Goal: Task Accomplishment & Management: Complete application form

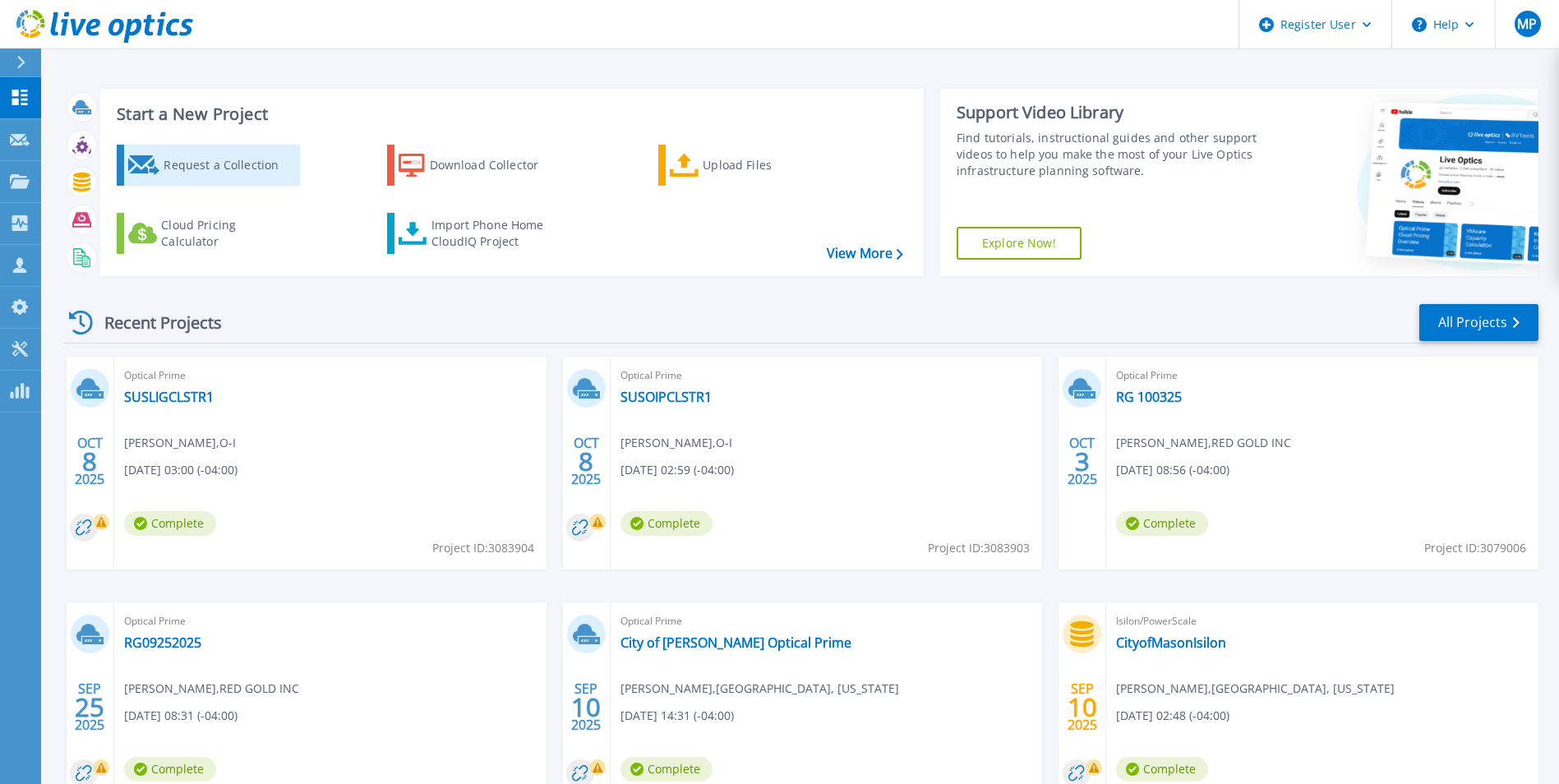
click at [197, 169] on div "Request a Collection" at bounding box center [229, 165] width 131 height 33
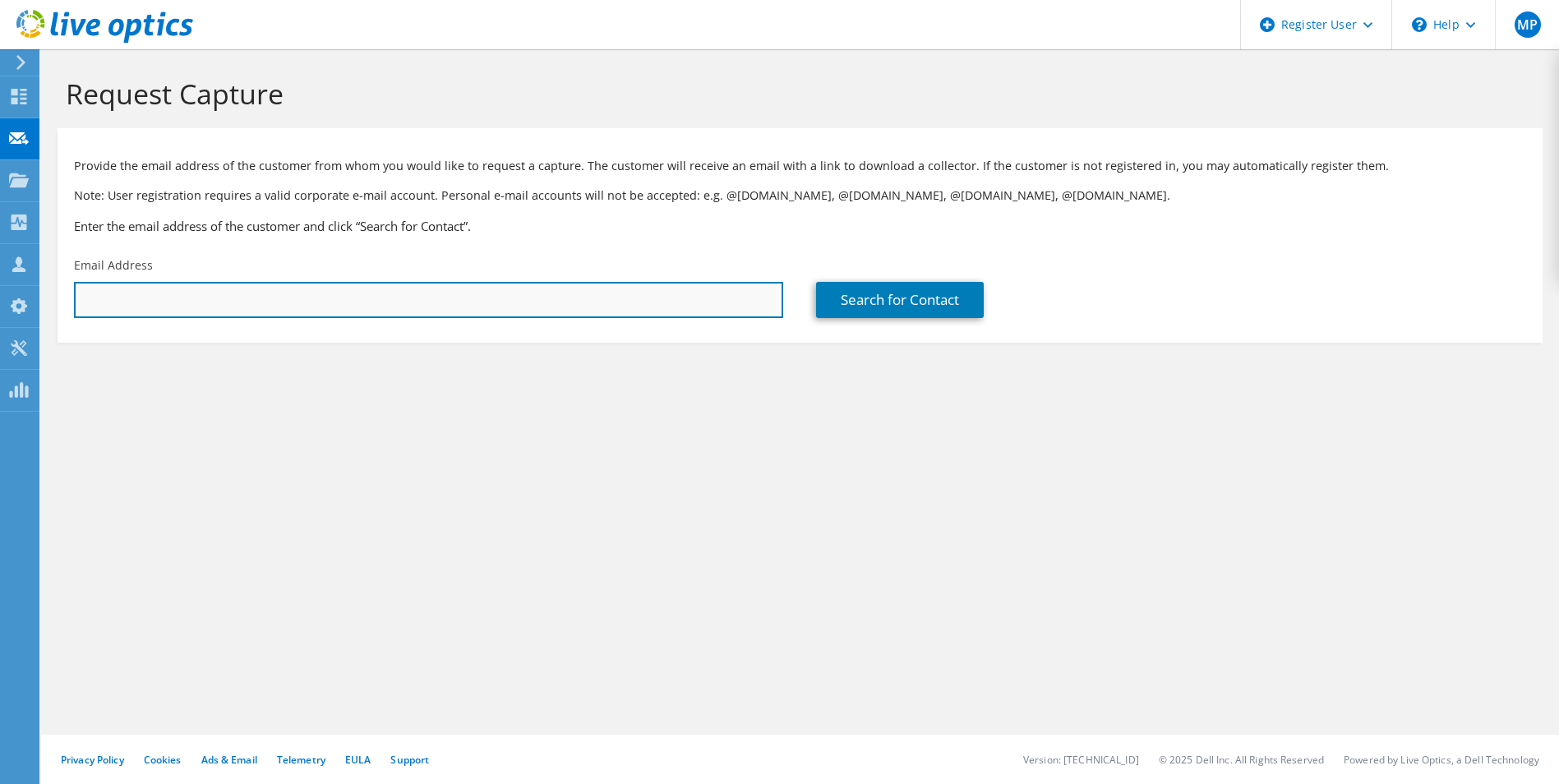
click at [248, 300] on input "text" at bounding box center [428, 299] width 709 height 36
paste input "terryz@chromascape.com"
type input "terryz@chromascape.com"
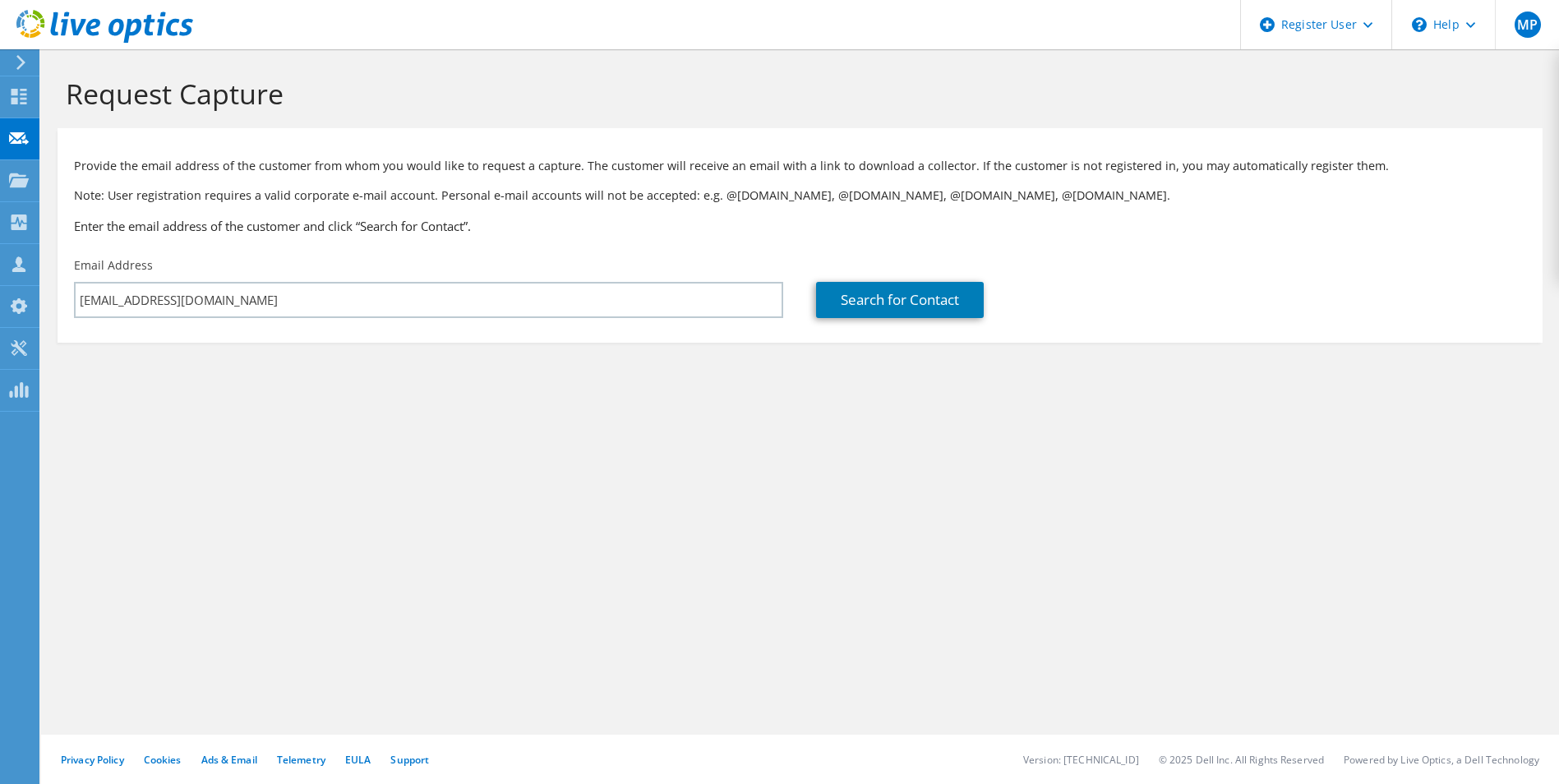
click at [448, 404] on section "Request Capture Provide the email address of the customer from whom you would l…" at bounding box center [800, 237] width 1518 height 376
click at [914, 311] on link "Search for Contact" at bounding box center [900, 299] width 168 height 36
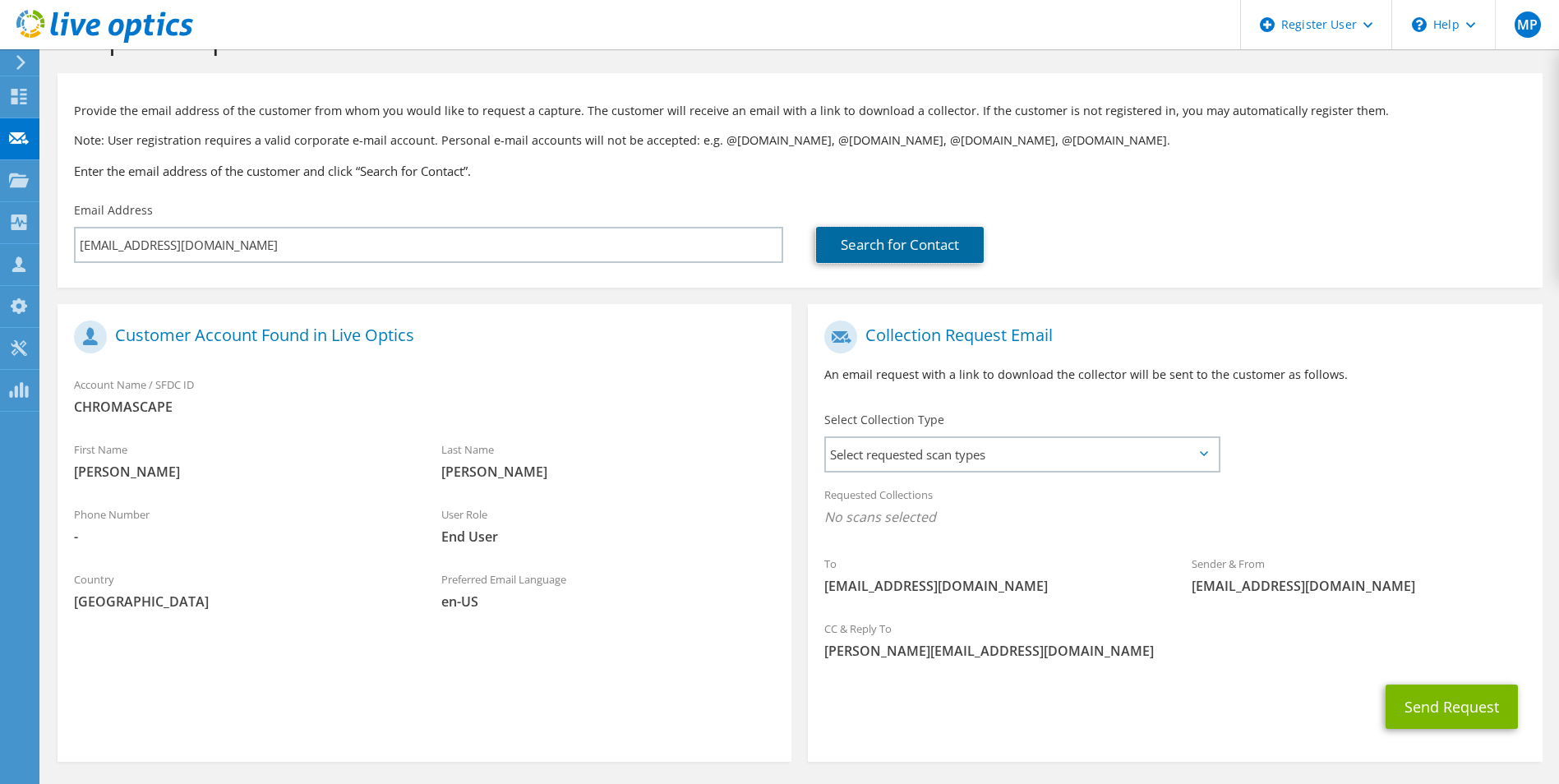
scroll to position [115, 0]
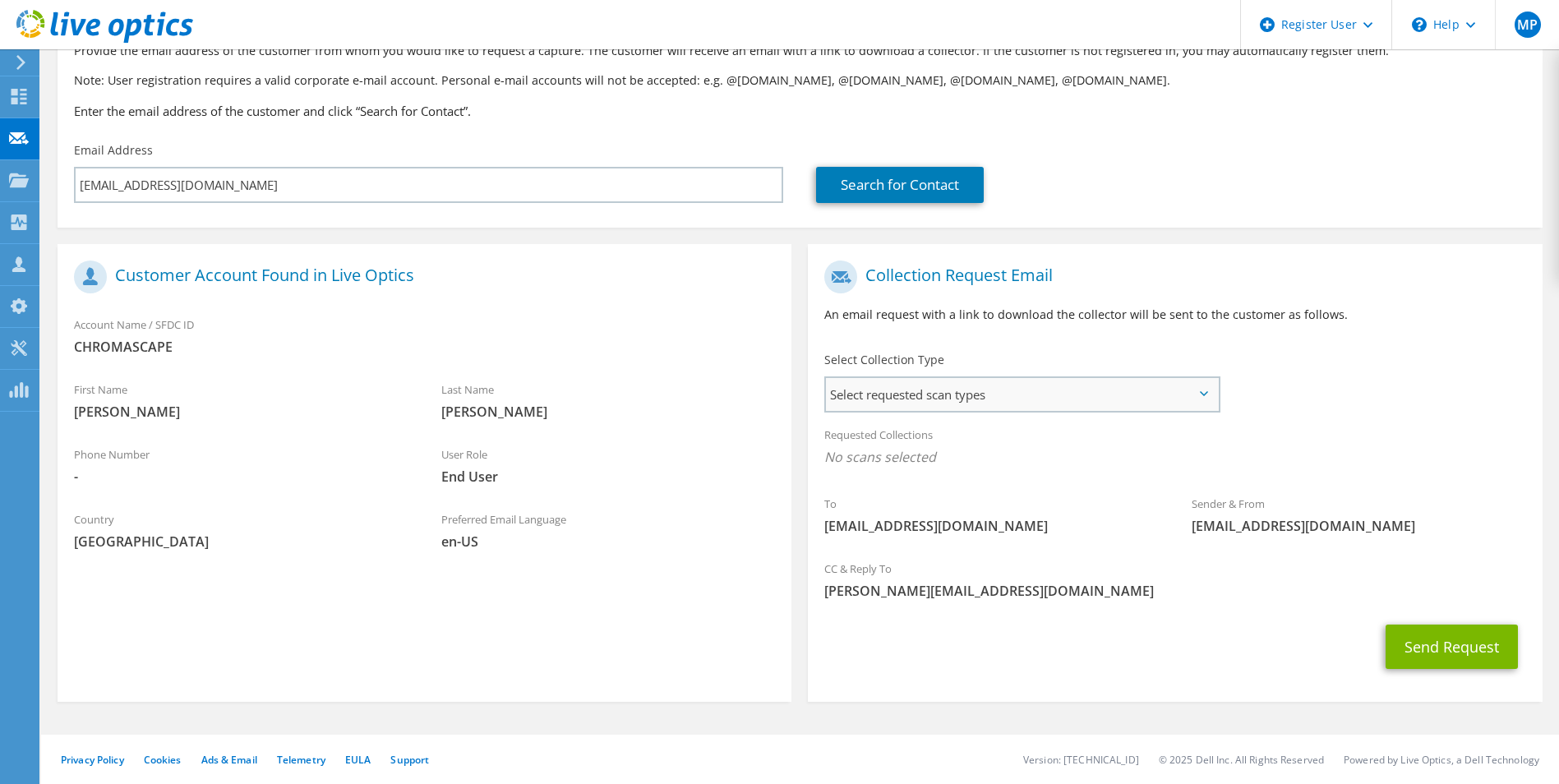
click at [968, 391] on span "Select requested scan types" at bounding box center [1021, 394] width 391 height 33
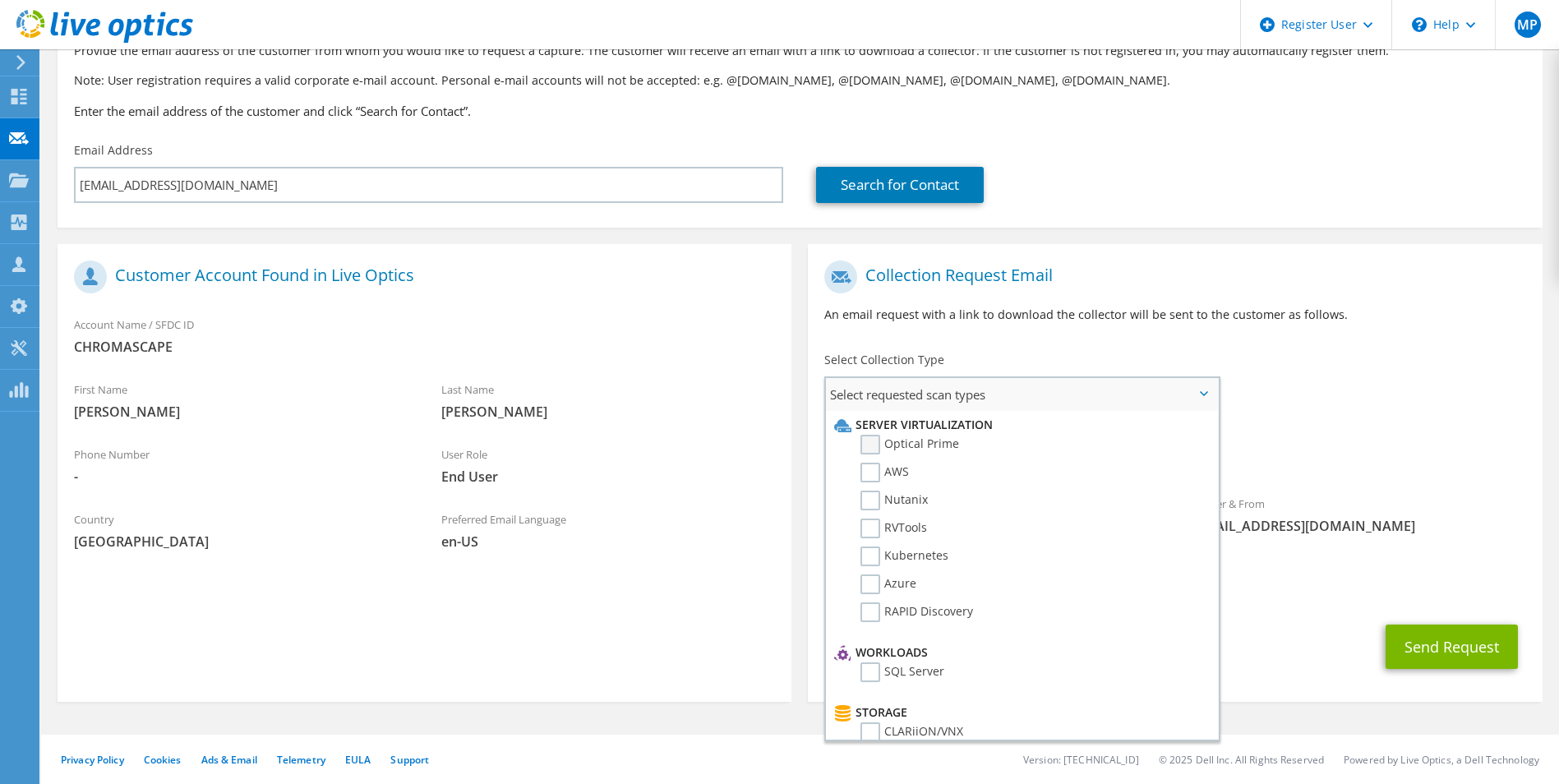
click at [891, 447] on label "Optical Prime" at bounding box center [909, 444] width 99 height 20
click at [0, 0] on input "Optical Prime" at bounding box center [0, 0] width 0 height 0
click at [1373, 387] on div "To terryz@chromascape.com Sender & From liveoptics@liveoptics.com" at bounding box center [1174, 405] width 734 height 304
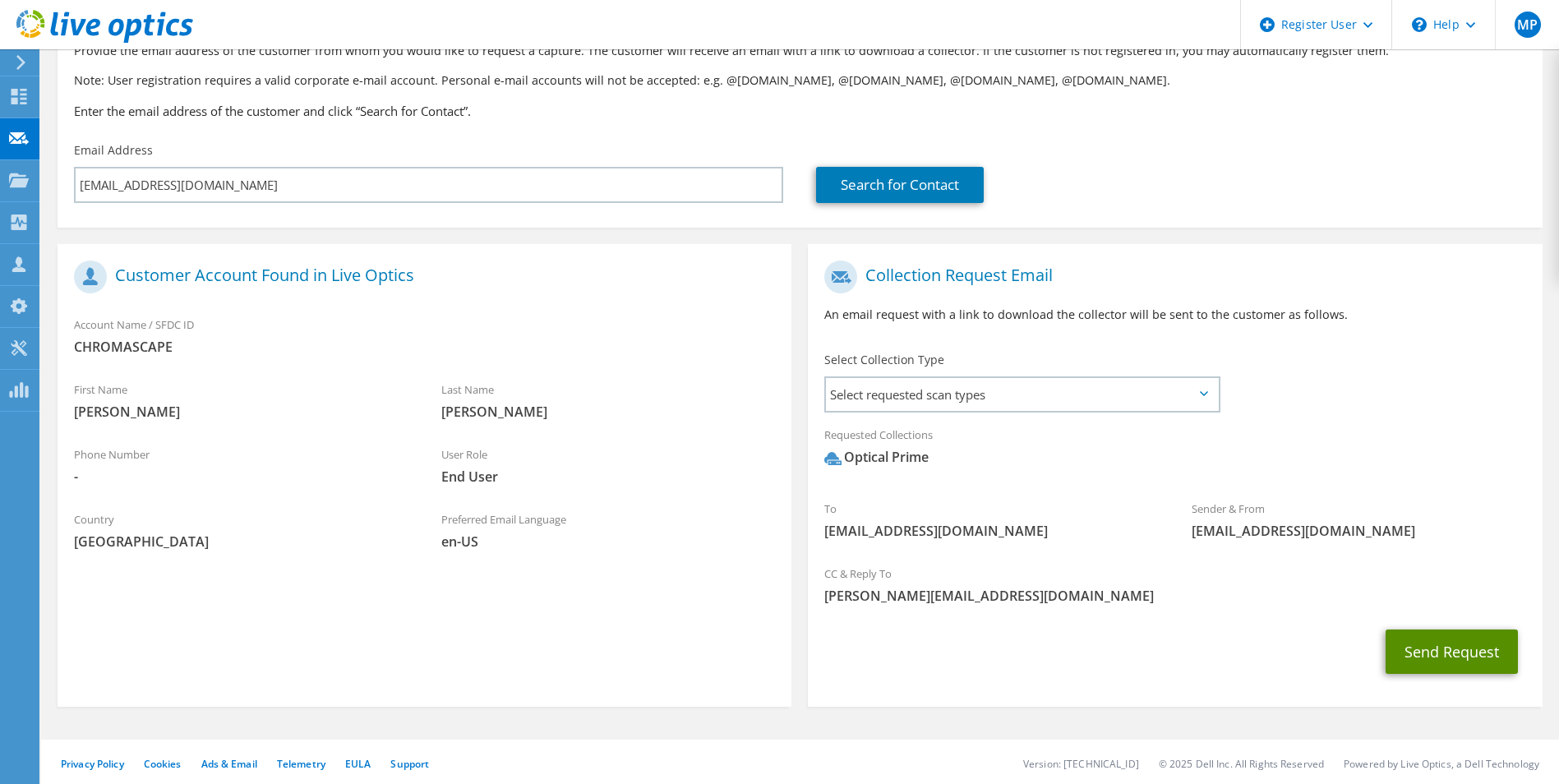
click at [1436, 656] on button "Send Request" at bounding box center [1451, 651] width 132 height 45
